Goal: Transaction & Acquisition: Purchase product/service

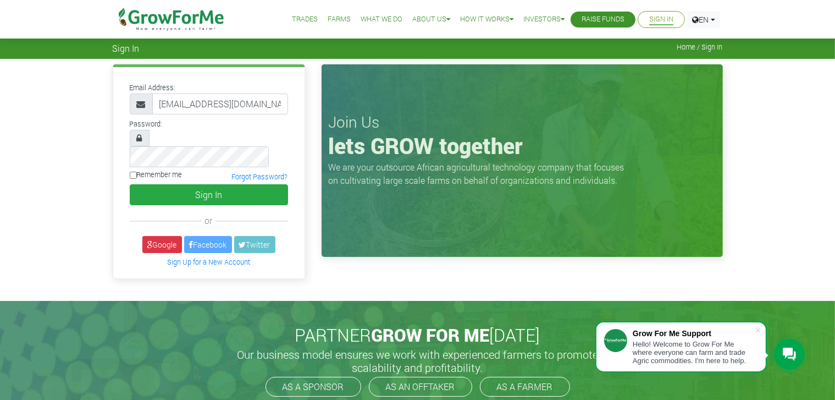
type input "twentyy23@gmail.com"
click at [130, 184] on button "Sign In" at bounding box center [209, 194] width 158 height 21
click at [218, 184] on button "Sign In" at bounding box center [209, 194] width 158 height 21
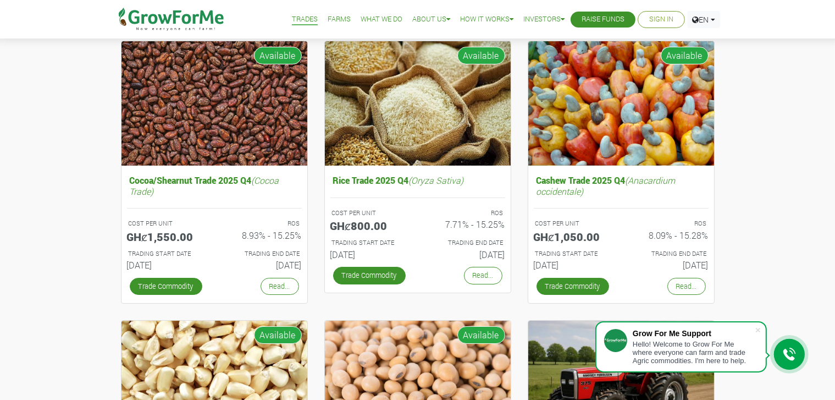
scroll to position [117, 0]
click at [756, 327] on span at bounding box center [757, 329] width 11 height 11
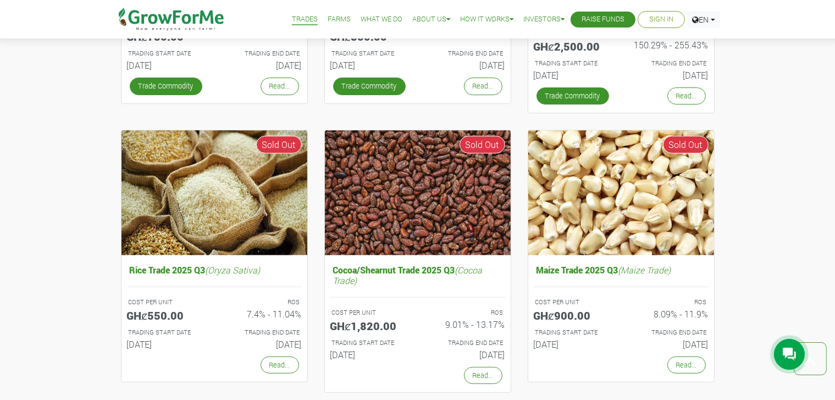
scroll to position [585, 0]
click at [669, 363] on link "Read..." at bounding box center [686, 364] width 38 height 17
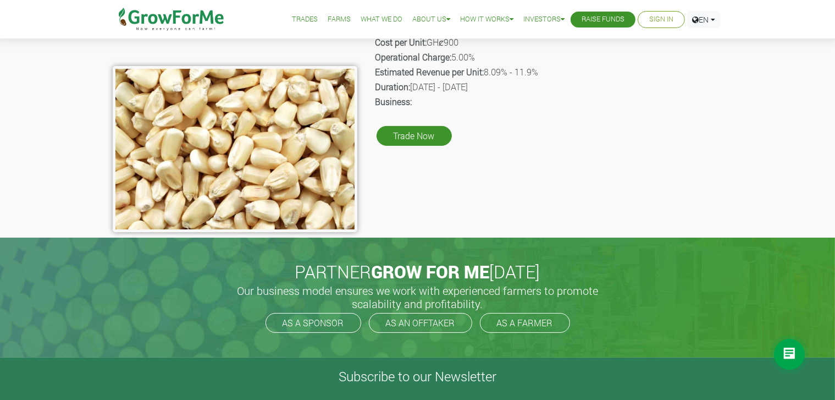
scroll to position [178, 0]
drag, startPoint x: 425, startPoint y: 152, endPoint x: 415, endPoint y: 131, distance: 23.4
click at [415, 131] on div "Product Name: Maize Trade Description: Commodity trading in Ghana is growing si…" at bounding box center [549, 73] width 366 height 320
click at [415, 131] on link "Trade Now" at bounding box center [414, 136] width 75 height 20
click at [488, 135] on div "Product Name: Maize Trade Description: Commodity trading in Ghana is growing si…" at bounding box center [549, 73] width 366 height 320
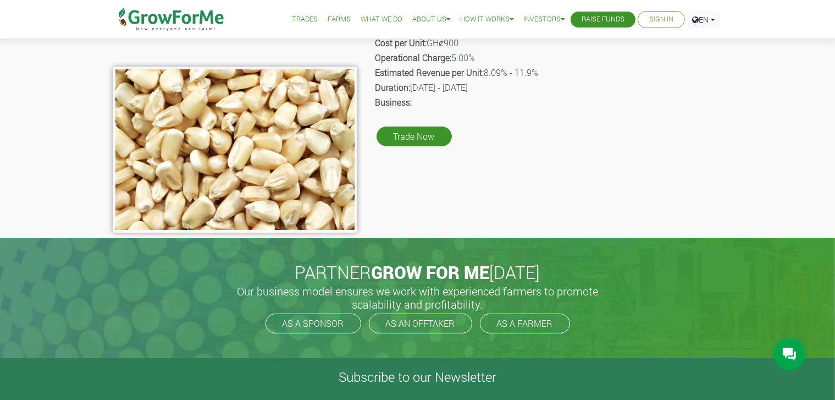
click at [399, 136] on link "Trade Now" at bounding box center [414, 136] width 75 height 20
click at [419, 131] on link "Trade Now" at bounding box center [414, 136] width 75 height 20
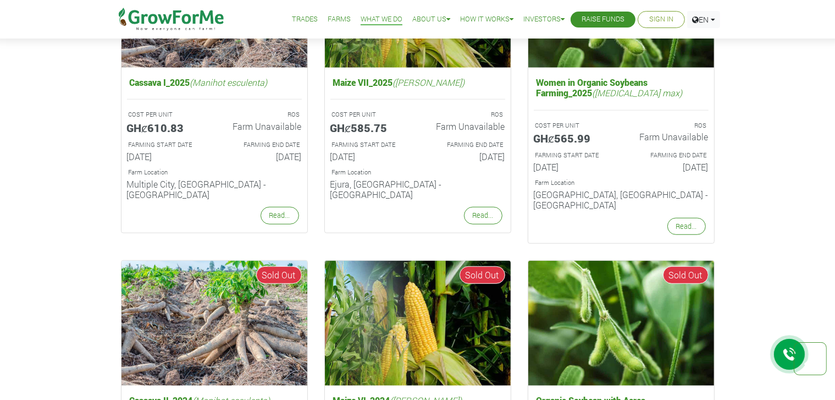
scroll to position [832, 0]
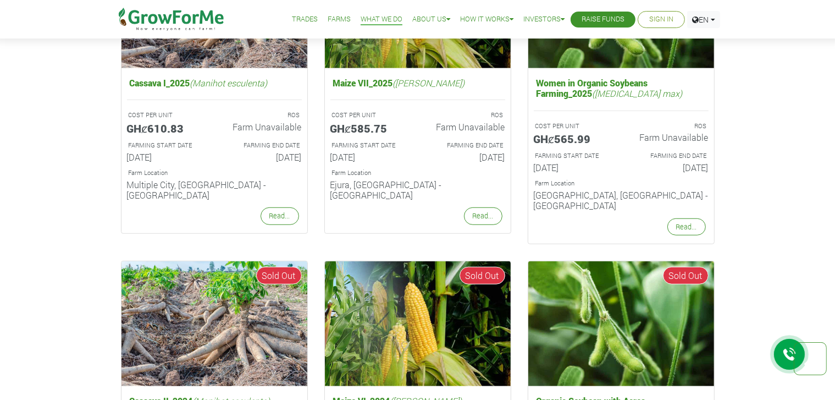
click at [0, 0] on link "Pitch Deck" at bounding box center [0, 0] width 0 height 0
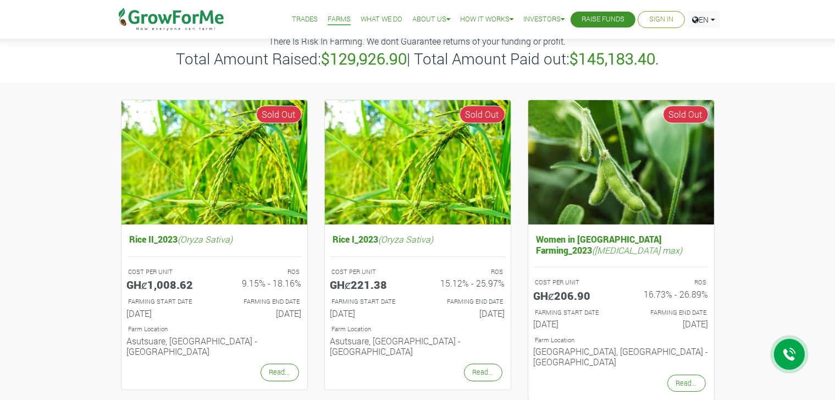
scroll to position [65, 0]
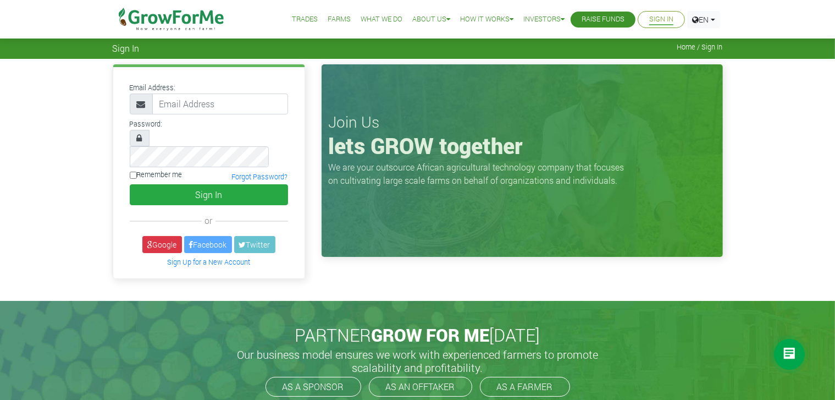
click at [337, 19] on link "Farms" at bounding box center [339, 20] width 23 height 12
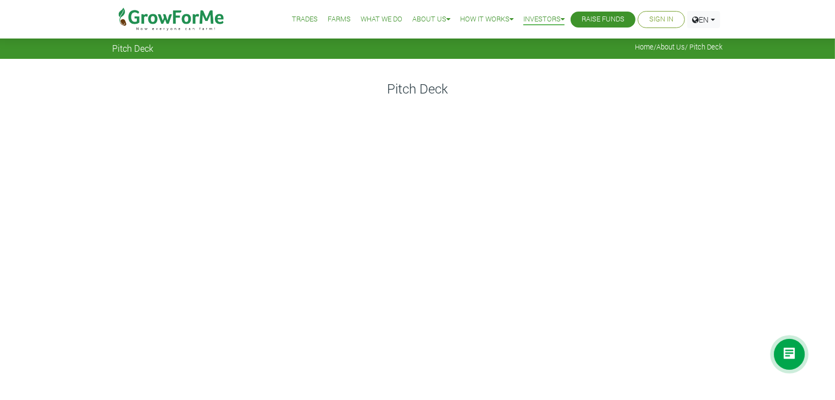
click at [712, 45] on span "Home / About Us / Pitch Deck" at bounding box center [678, 47] width 87 height 8
click at [715, 17] on link "EN" at bounding box center [703, 19] width 33 height 17
click at [698, 47] on span "Home / About Us / Pitch Deck" at bounding box center [678, 47] width 87 height 8
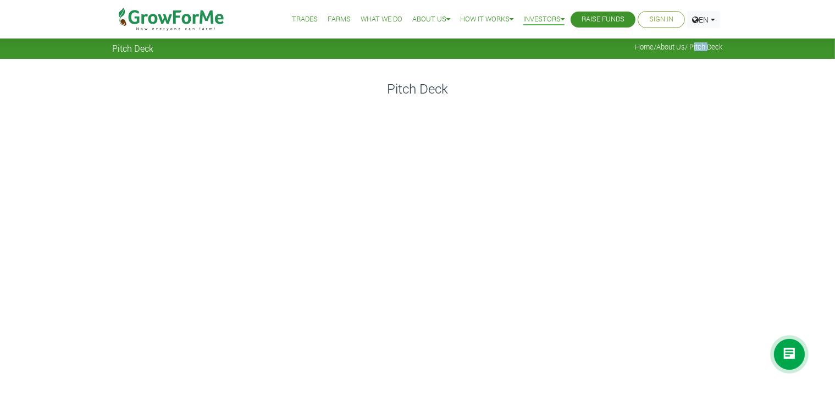
click at [698, 47] on span "Home / About Us / Pitch Deck" at bounding box center [678, 47] width 87 height 8
click at [623, 95] on h4 "Pitch Deck" at bounding box center [418, 89] width 610 height 16
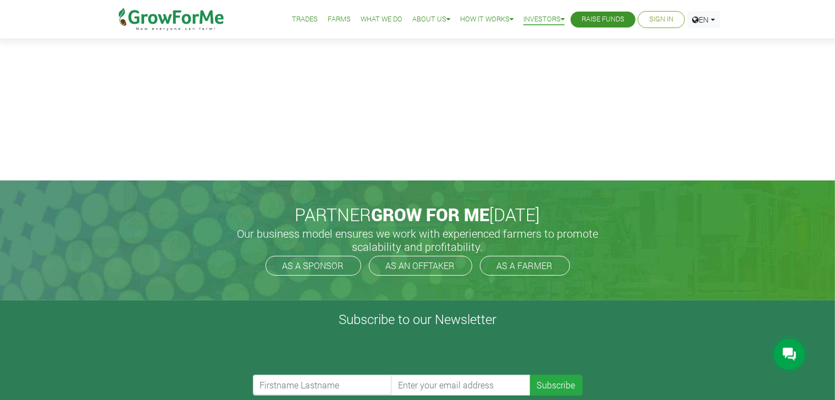
scroll to position [224, 0]
